Goal: Navigation & Orientation: Understand site structure

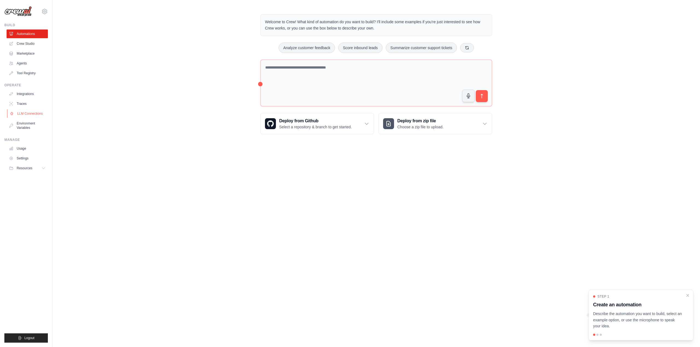
click at [16, 113] on link "LLM Connections" at bounding box center [27, 113] width 41 height 9
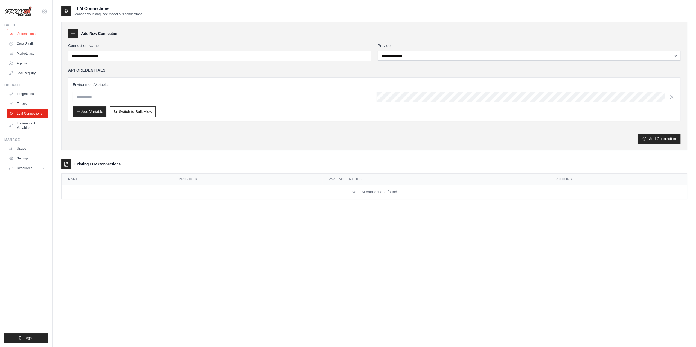
click at [25, 35] on link "Automations" at bounding box center [27, 34] width 41 height 9
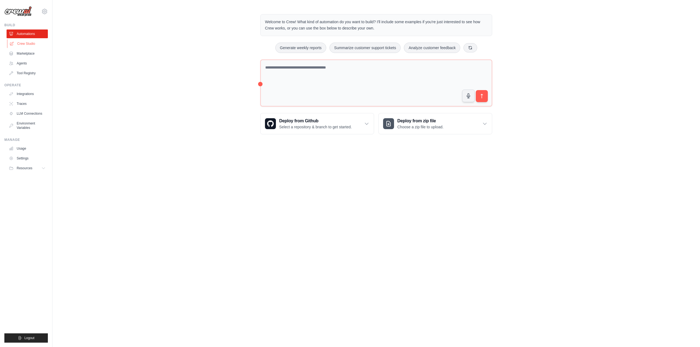
click at [27, 46] on link "Crew Studio" at bounding box center [27, 43] width 41 height 9
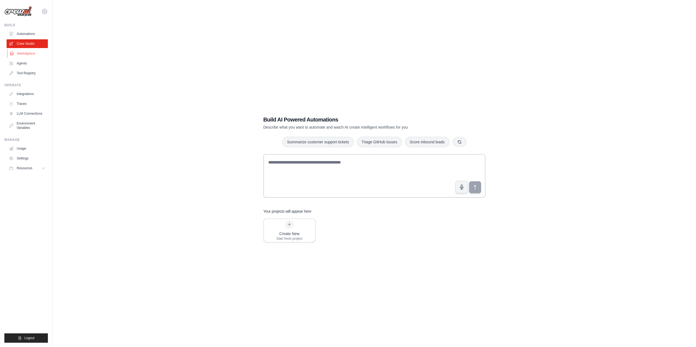
click at [28, 53] on link "Marketplace" at bounding box center [27, 53] width 41 height 9
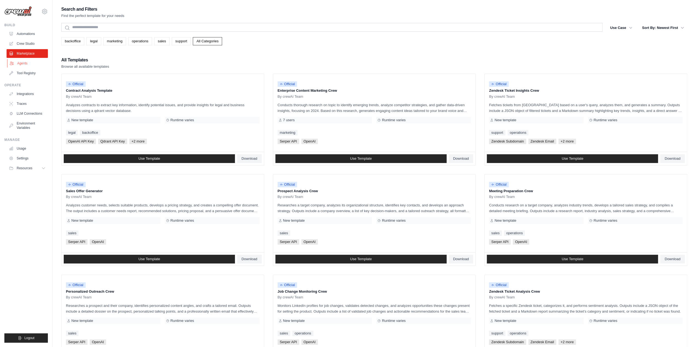
click at [26, 63] on link "Agents" at bounding box center [27, 63] width 41 height 9
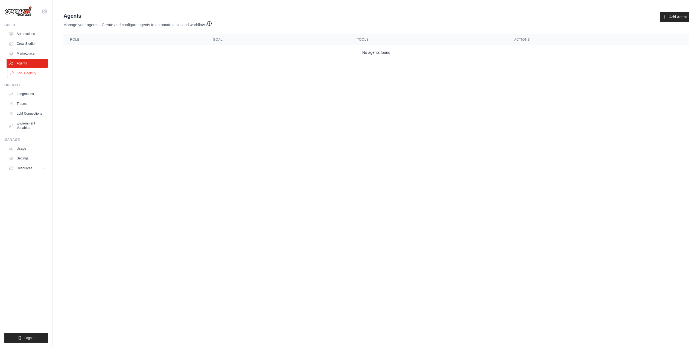
click at [27, 73] on link "Tool Registry" at bounding box center [27, 73] width 41 height 9
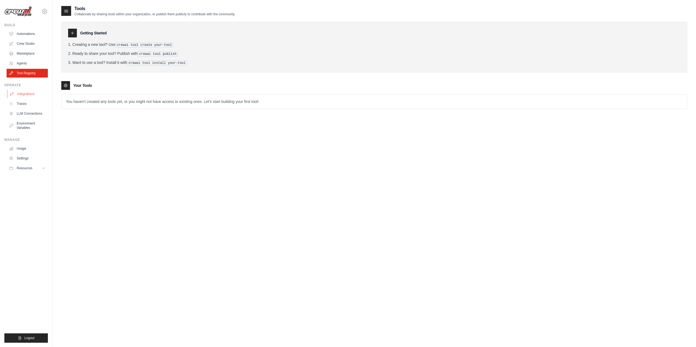
click at [24, 96] on link "Integrations" at bounding box center [27, 94] width 41 height 9
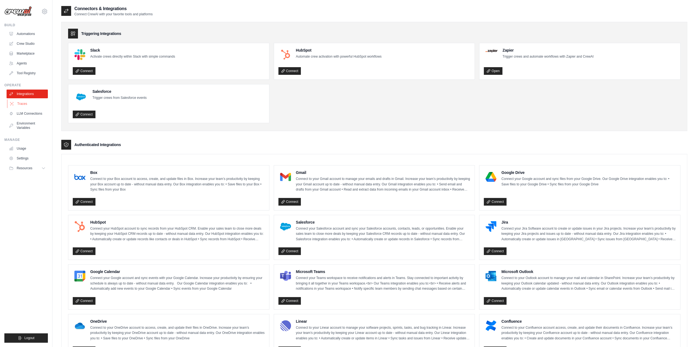
click at [25, 105] on link "Traces" at bounding box center [27, 103] width 41 height 9
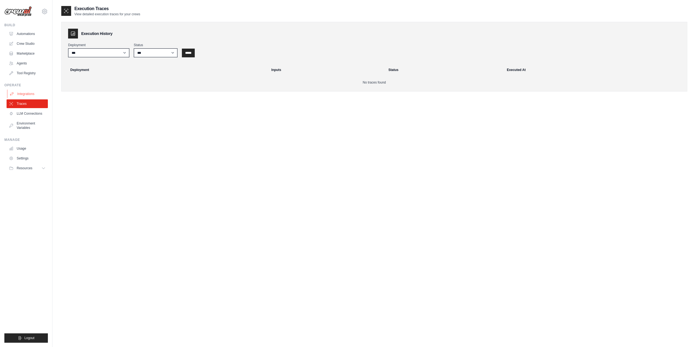
click at [24, 94] on link "Integrations" at bounding box center [27, 94] width 41 height 9
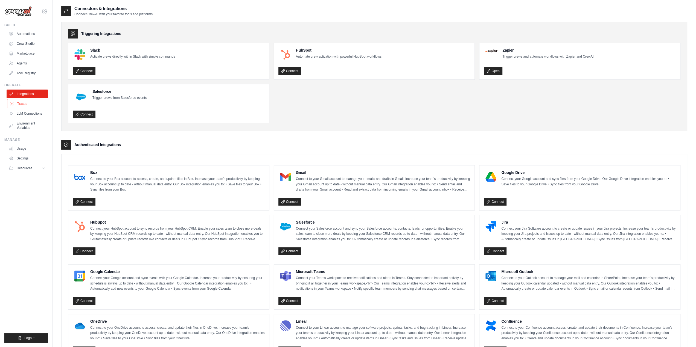
click at [25, 103] on link "Traces" at bounding box center [27, 103] width 41 height 9
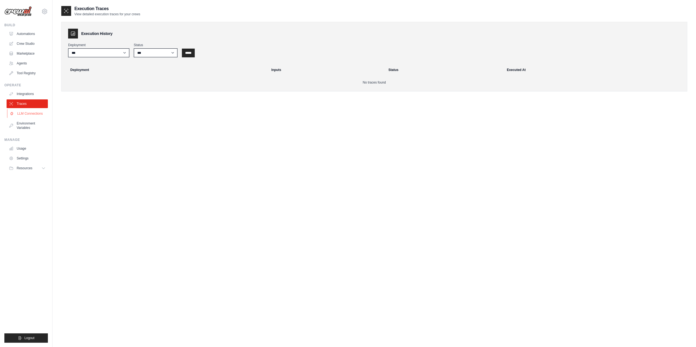
click at [34, 113] on link "LLM Connections" at bounding box center [27, 113] width 41 height 9
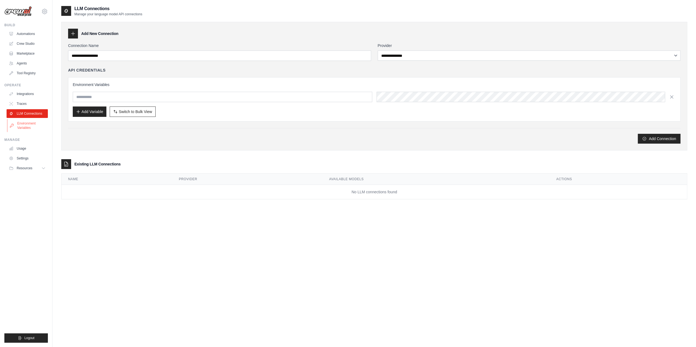
click at [25, 127] on link "Environment Variables" at bounding box center [27, 125] width 41 height 13
